Goal: Find contact information: Find contact information

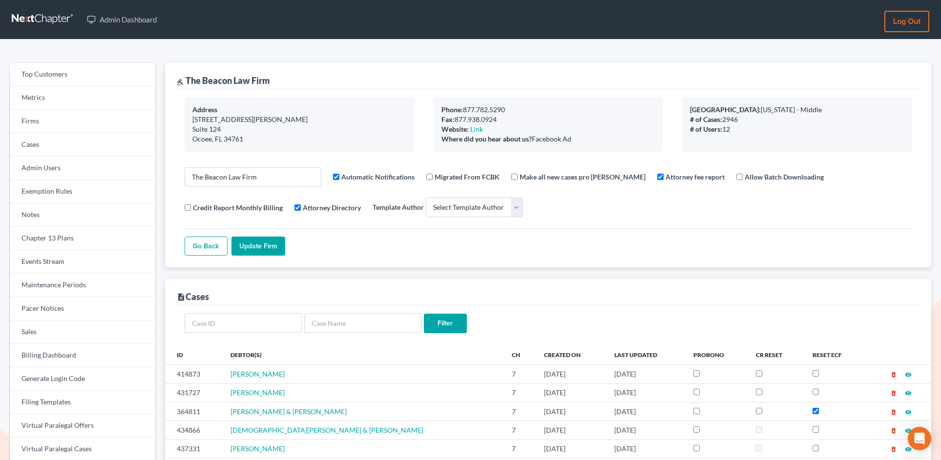
select select
click at [65, 124] on link "Firms" at bounding box center [82, 121] width 145 height 23
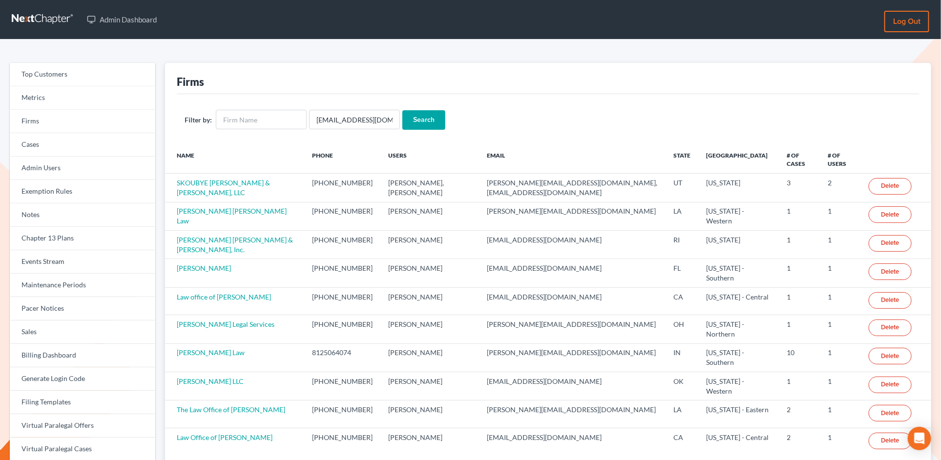
type input "alicialodcm@gmail.com"
click at [402, 110] on input "Search" at bounding box center [423, 120] width 43 height 20
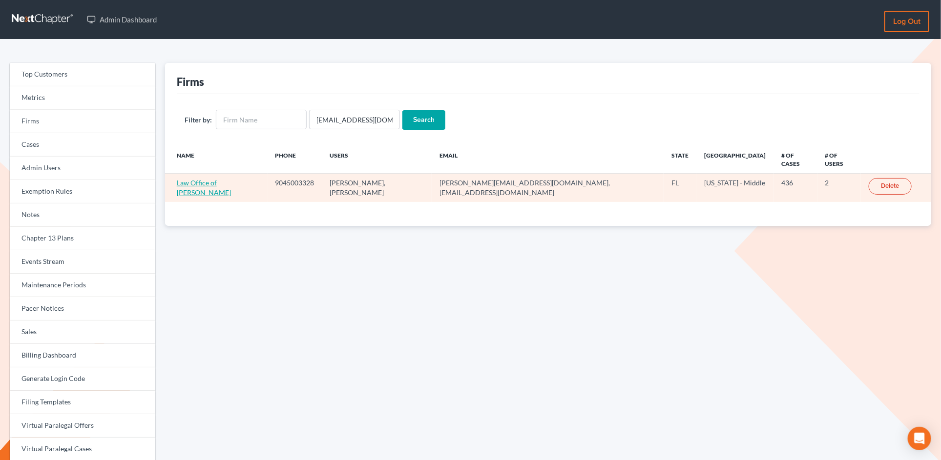
click at [231, 179] on link "Law Office of David Meltzer" at bounding box center [204, 188] width 54 height 18
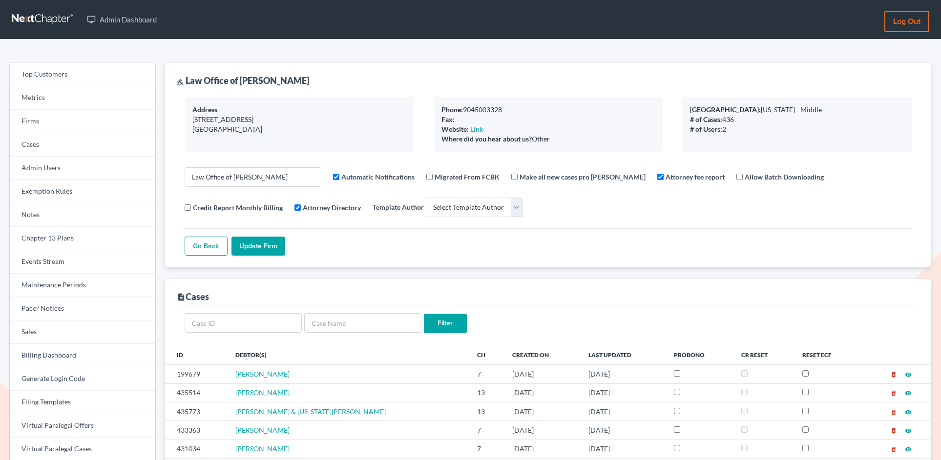
select select
click at [48, 122] on link "Firms" at bounding box center [82, 121] width 145 height 23
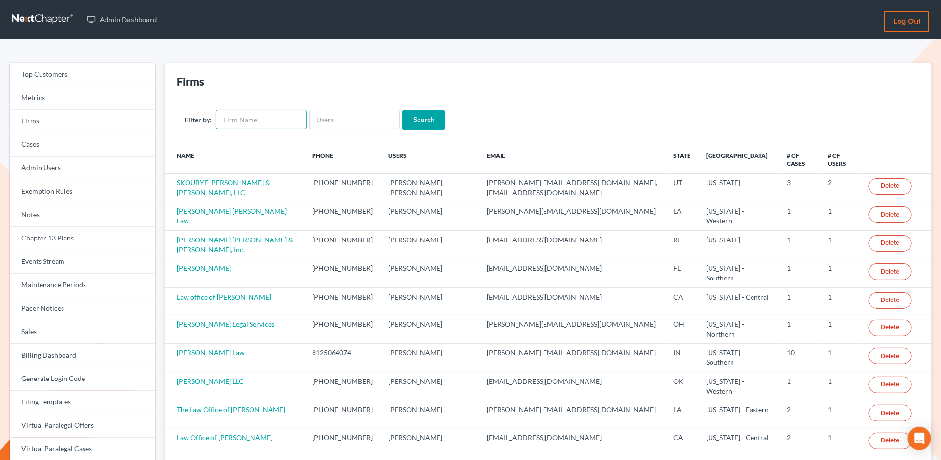
click at [269, 125] on input "text" at bounding box center [261, 120] width 91 height 20
type input "[PERSON_NAME]"
click at [402, 110] on input "Search" at bounding box center [423, 120] width 43 height 20
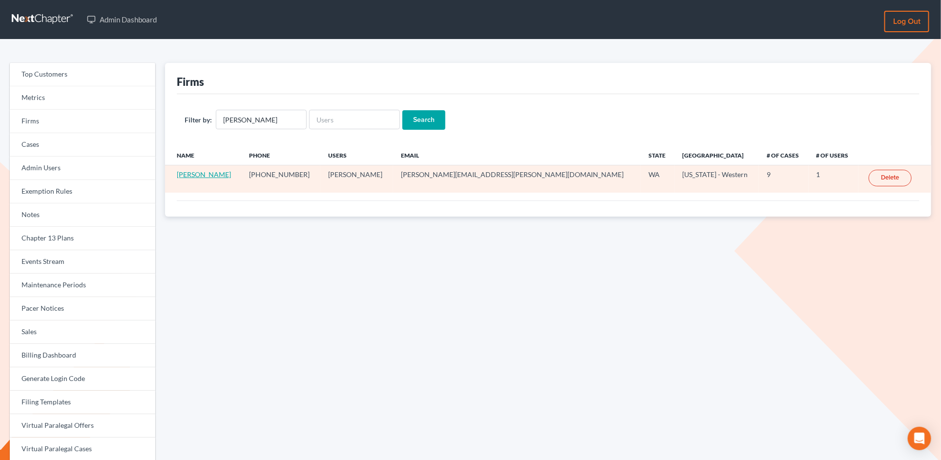
click at [220, 175] on link "[PERSON_NAME]" at bounding box center [204, 174] width 54 height 8
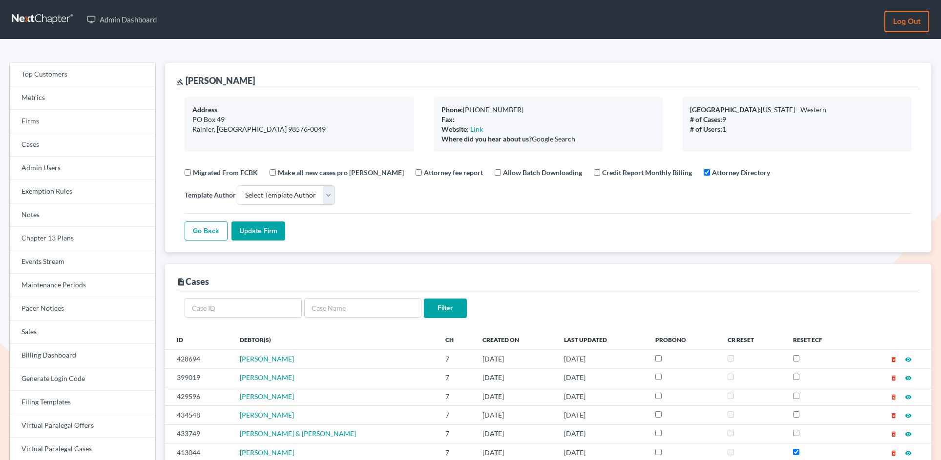
select select
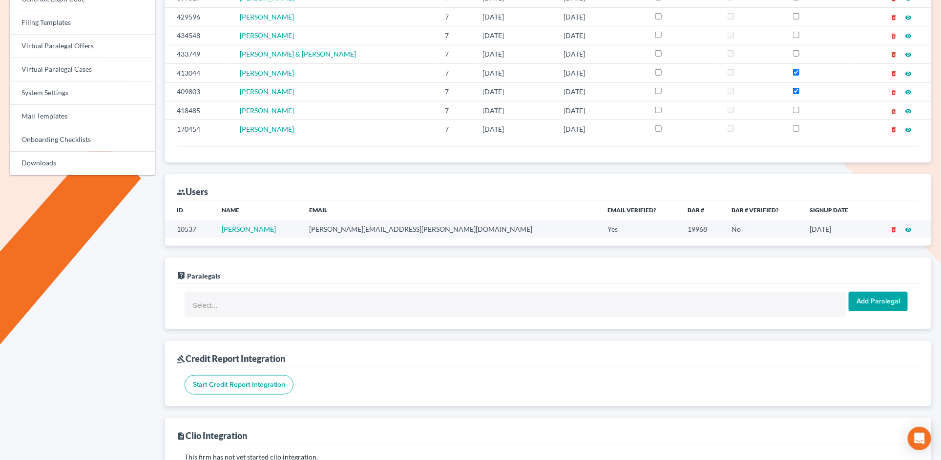
scroll to position [405, 0]
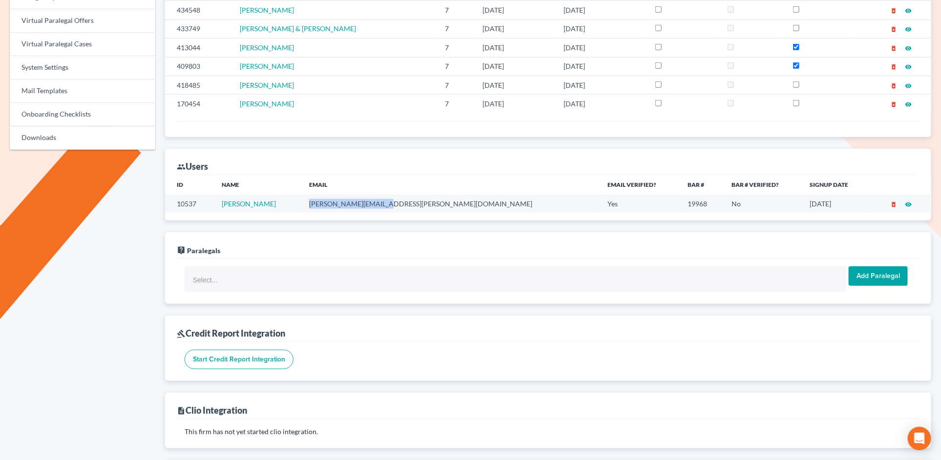
drag, startPoint x: 421, startPoint y: 186, endPoint x: 347, endPoint y: 187, distance: 74.7
click at [347, 195] on td "[PERSON_NAME][EMAIL_ADDRESS][PERSON_NAME][DOMAIN_NAME]" at bounding box center [450, 204] width 299 height 18
copy td "[PERSON_NAME][EMAIL_ADDRESS][PERSON_NAME][DOMAIN_NAME]"
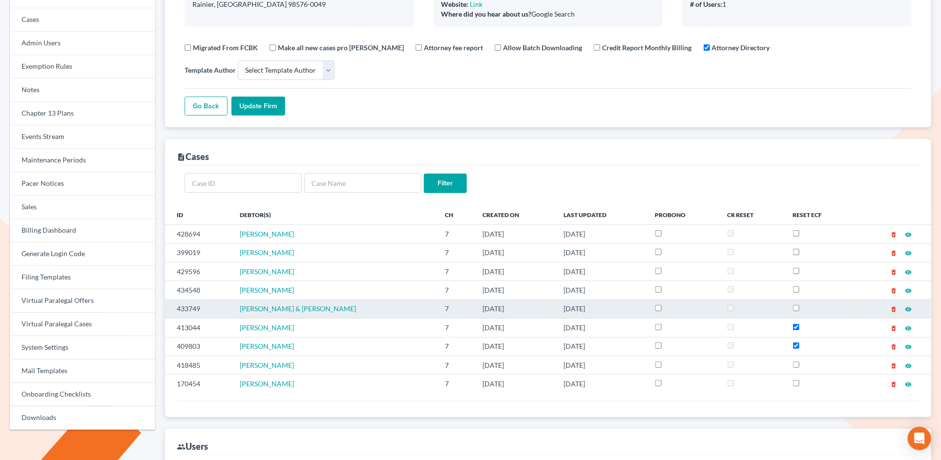
scroll to position [137, 0]
